Goal: Information Seeking & Learning: Learn about a topic

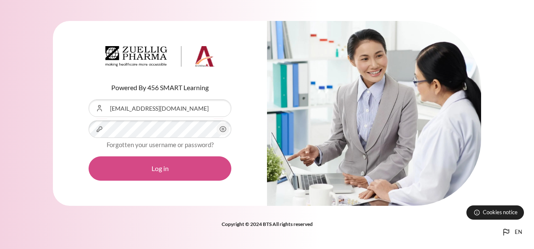
click at [192, 170] on button "Log in" at bounding box center [160, 168] width 143 height 24
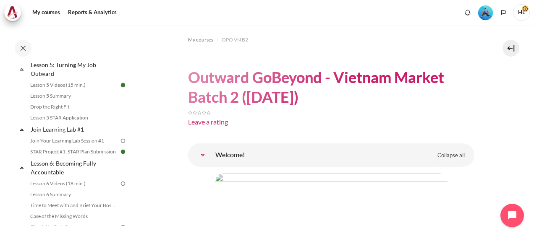
scroll to position [403, 0]
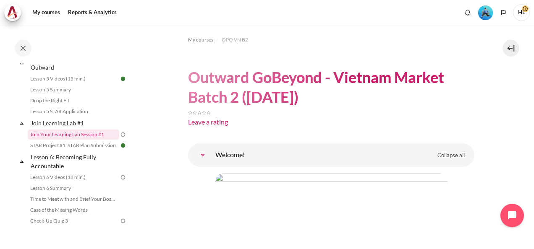
click at [83, 140] on link "Join Your Learning Lab Session #1" at bounding box center [73, 135] width 91 height 10
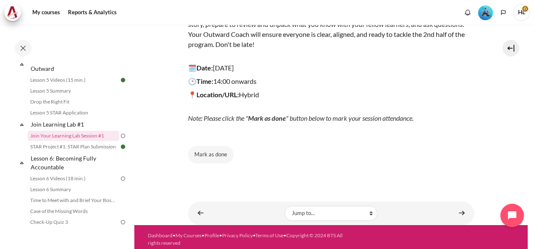
scroll to position [137, 0]
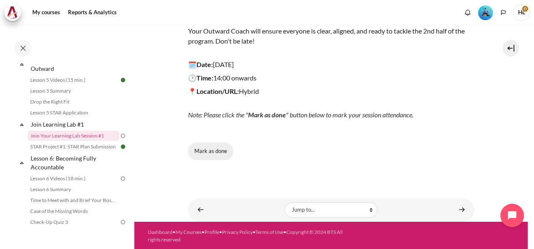
click at [219, 148] on button "Mark as done" at bounding box center [210, 152] width 45 height 18
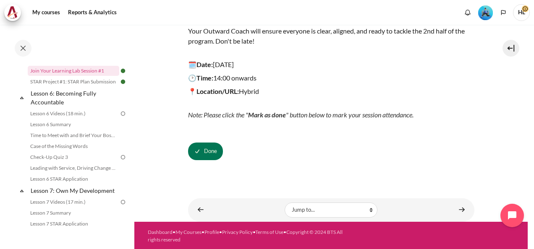
scroll to position [469, 0]
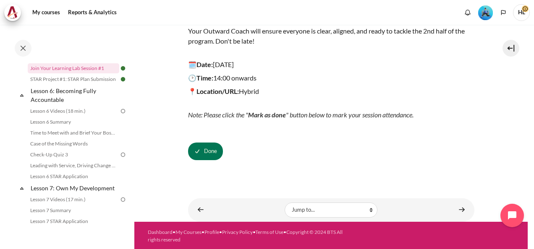
click at [319, 169] on div "My courses OPO VN B2 Join Learning Lab #1 Join Your Learning Lab Session #1 Joi…" at bounding box center [331, 37] width 286 height 298
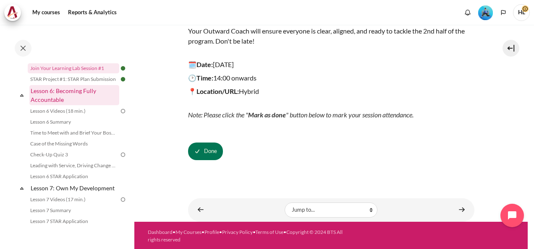
click at [56, 97] on link "Lesson 6: Becoming Fully Accountable" at bounding box center [74, 95] width 90 height 20
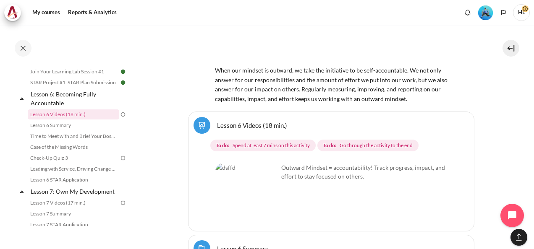
scroll to position [5807, 0]
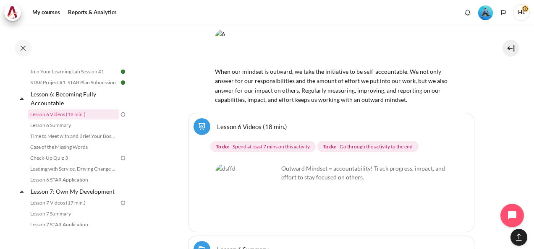
click at [263, 181] on img "Content" at bounding box center [246, 195] width 63 height 63
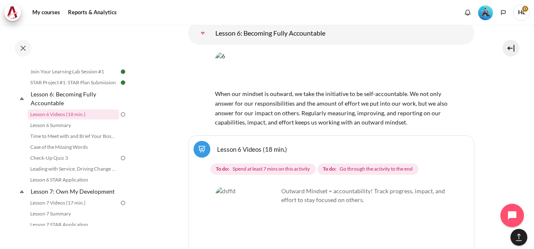
click at [263, 187] on img "Content" at bounding box center [246, 218] width 63 height 63
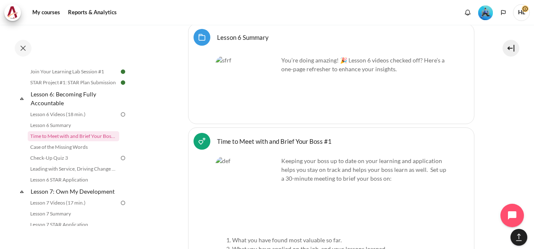
scroll to position [6058, 0]
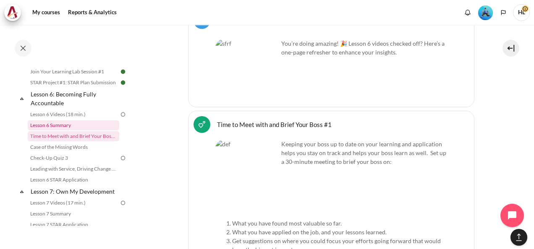
click at [65, 130] on link "Lesson 6 Summary" at bounding box center [73, 125] width 91 height 10
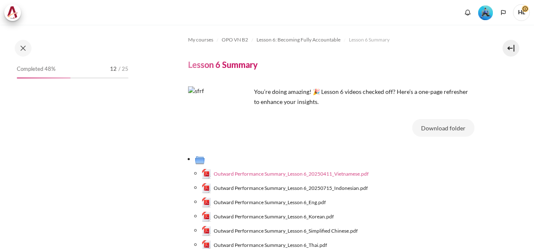
click at [352, 174] on span "Outward Performance Summary_Lesson 6_20250411_Vietnamese.pdf" at bounding box center [291, 174] width 155 height 8
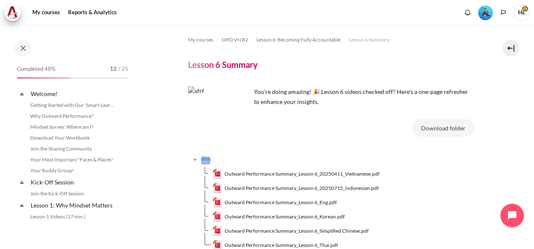
scroll to position [455, 0]
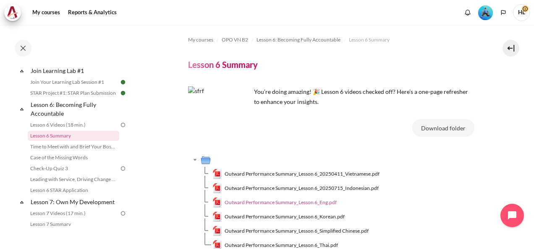
click at [323, 201] on span "Outward Performance Summary_Lesson 6_Eng.pdf" at bounding box center [280, 203] width 112 height 8
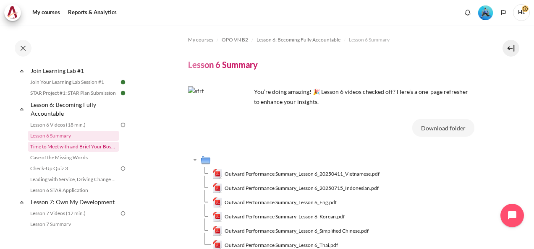
click at [83, 152] on link "Time to Meet with and Brief Your Boss #1" at bounding box center [73, 147] width 91 height 10
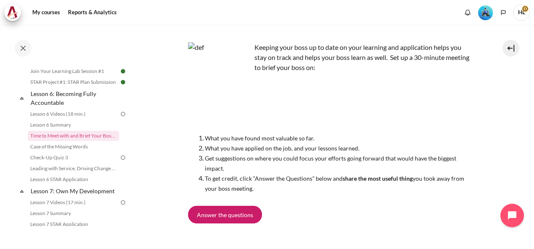
scroll to position [50, 0]
